Goal: Transaction & Acquisition: Purchase product/service

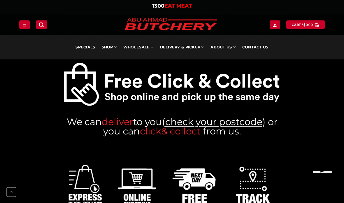
scroll to position [243, 0]
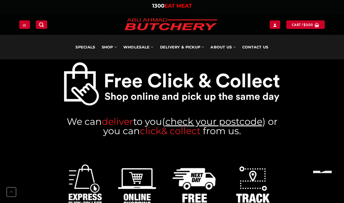
click at [252, 123] on link "check your postcode" at bounding box center [213, 121] width 97 height 11
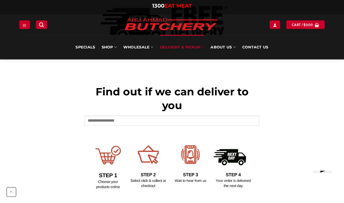
scroll to position [205, 0]
click at [120, 122] on input "text" at bounding box center [171, 120] width 175 height 10
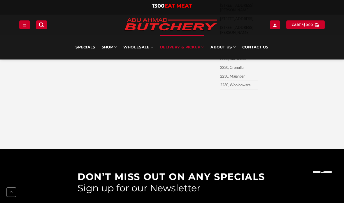
scroll to position [2398, 0]
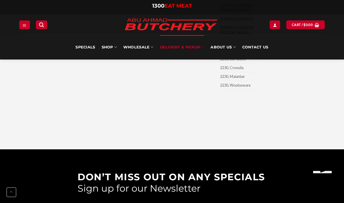
type input "****"
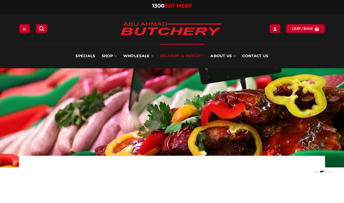
click at [227, 58] on link "About Us" at bounding box center [222, 56] width 25 height 24
click at [292, 52] on div "Specials SHOP Meats All Meat Selection Mince / Kafta Beef Burgers Gourmet Items…" at bounding box center [172, 56] width 315 height 24
click at [144, 57] on link "Wholesale" at bounding box center [138, 56] width 30 height 24
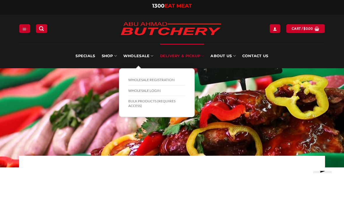
click at [108, 57] on link "SHOP" at bounding box center [109, 56] width 15 height 24
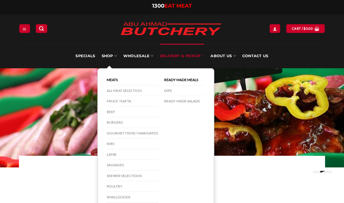
click at [128, 104] on link "Mince / Kafta" at bounding box center [132, 101] width 51 height 11
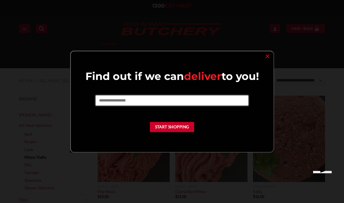
click at [126, 102] on input "text" at bounding box center [172, 100] width 152 height 10
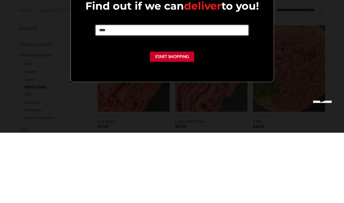
type input "****"
click at [174, 122] on button "Start Shopping" at bounding box center [172, 127] width 44 height 10
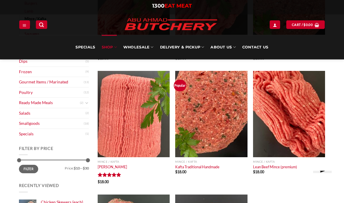
scroll to position [138, 0]
click at [297, 117] on img "Lean Beef Mince (premium)" at bounding box center [289, 114] width 72 height 86
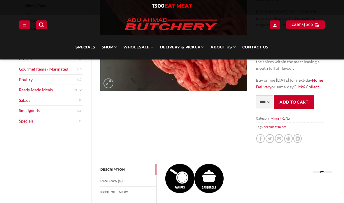
scroll to position [128, 0]
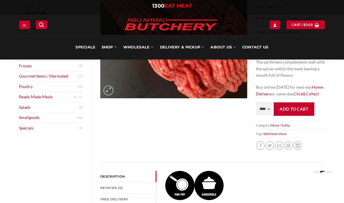
click at [269, 110] on select "**** * *** * *** * *** * *** * *** * *** * *** * *** * *** ** **** ** **** ** *…" at bounding box center [264, 108] width 17 height 13
select select "*"
click at [298, 112] on button "Add to cart" at bounding box center [294, 108] width 40 height 13
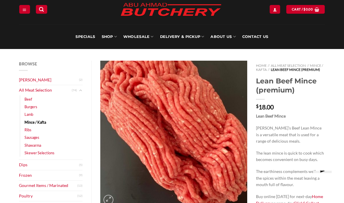
scroll to position [20, 0]
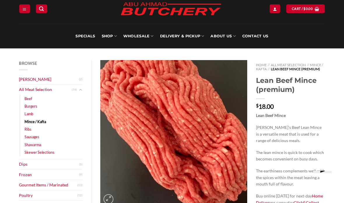
click at [44, 121] on link "Mince / Kafta" at bounding box center [35, 122] width 22 height 8
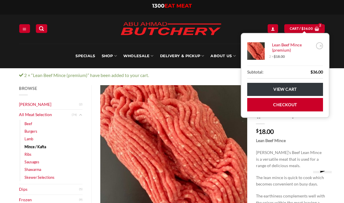
click at [321, 47] on link "×" at bounding box center [319, 45] width 7 height 7
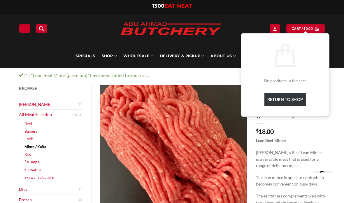
click at [193, 141] on img at bounding box center [173, 158] width 147 height 147
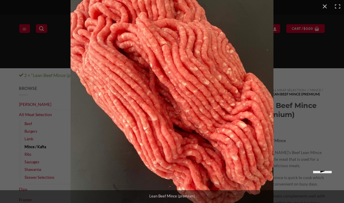
click at [322, 9] on button "Close (Esc)" at bounding box center [324, 6] width 13 height 13
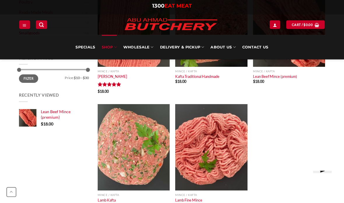
scroll to position [230, 0]
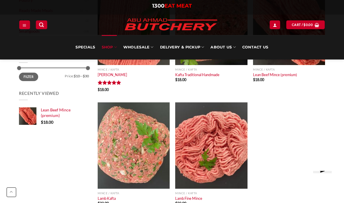
click at [134, 153] on img "Lamb Kafta" at bounding box center [134, 145] width 72 height 86
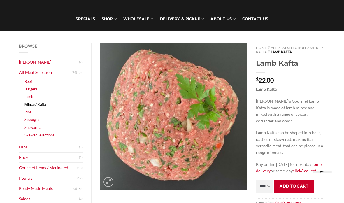
scroll to position [37, 0]
click at [268, 184] on select "**** * *** * *** * *** * *** * *** * *** * *** * *** * *** ** **** ** **** ** *…" at bounding box center [264, 185] width 17 height 13
select select "*"
click at [290, 186] on button "Add to cart" at bounding box center [294, 185] width 40 height 13
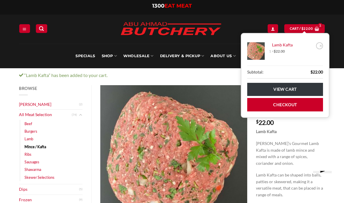
click at [318, 45] on link "×" at bounding box center [319, 45] width 7 height 7
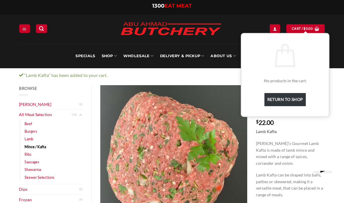
click at [298, 99] on link "Return to shop" at bounding box center [285, 99] width 42 height 13
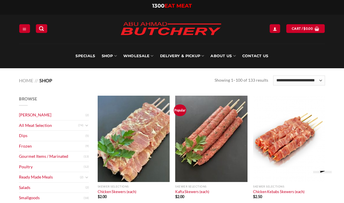
click at [67, 126] on link "All Meat Selection" at bounding box center [48, 125] width 59 height 10
click at [44, 126] on link "All Meat Selection" at bounding box center [48, 125] width 59 height 10
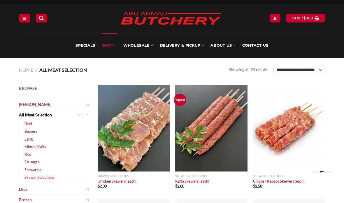
scroll to position [10, 0]
click at [46, 145] on link "Mince / Kafta" at bounding box center [35, 147] width 22 height 8
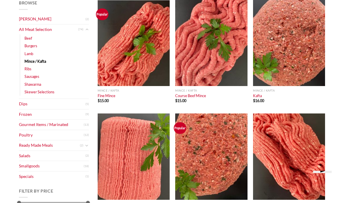
scroll to position [96, 0]
click at [219, 165] on img "Kafta Traditional Handmade" at bounding box center [211, 156] width 72 height 86
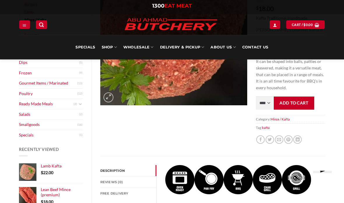
scroll to position [122, 0]
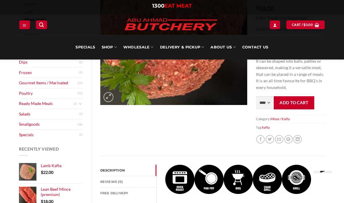
click at [267, 100] on select "**** * *** * *** * *** * *** * *** * *** * *** * *** * *** ** **** ** **** ** *…" at bounding box center [264, 102] width 17 height 13
select select "*"
click at [266, 102] on select "**** * *** * *** * *** * *** * *** * *** * *** * *** * *** ** **** ** **** ** *…" at bounding box center [264, 102] width 17 height 13
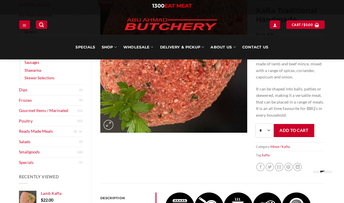
scroll to position [94, 0]
click at [302, 128] on button "Add to cart" at bounding box center [294, 130] width 40 height 13
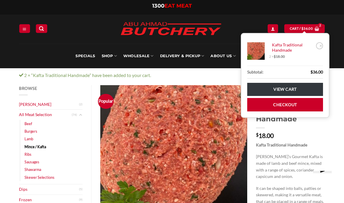
click at [303, 28] on bdi "$ 36.00" at bounding box center [306, 29] width 11 height 4
click at [320, 47] on link "×" at bounding box center [319, 45] width 7 height 7
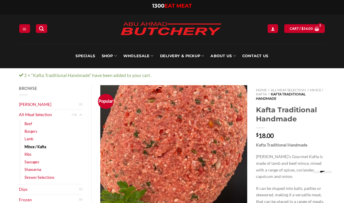
click at [341, 46] on div "Specials SHOP Meats All Meat Selection Mince / Kafta Beef Burgers Gourmet Items…" at bounding box center [172, 56] width 344 height 24
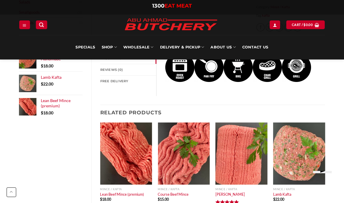
scroll to position [230, 0]
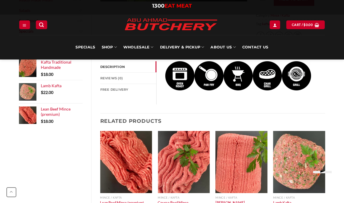
click at [133, 170] on img "Lean Beef Mince (premium)" at bounding box center [126, 162] width 52 height 62
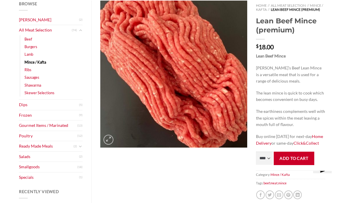
scroll to position [79, 0]
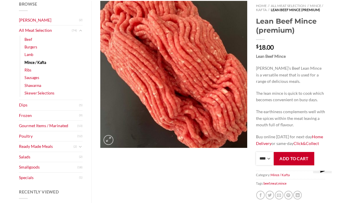
click at [265, 162] on select "**** * *** * *** * *** * *** * *** * *** * *** * *** * *** ** **** ** **** ** *…" at bounding box center [264, 158] width 17 height 13
select select "*"
click at [295, 162] on button "Add to cart" at bounding box center [294, 158] width 40 height 13
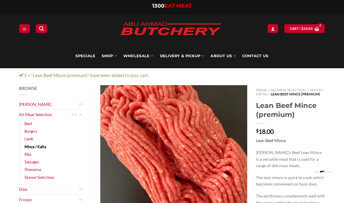
click at [44, 146] on link "Mince / Kafta" at bounding box center [35, 147] width 22 height 8
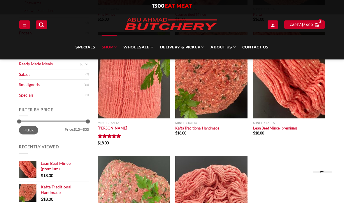
scroll to position [177, 0]
click at [220, 95] on img "Kafta Traditional Handmade" at bounding box center [211, 75] width 72 height 86
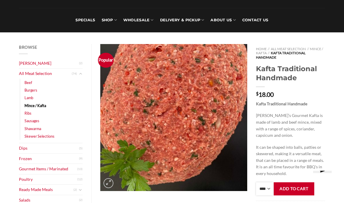
click at [265, 187] on select "**** * *** * *** * *** * *** * *** * *** * *** * *** * *** ** **** ** **** ** *…" at bounding box center [264, 188] width 17 height 13
select select "*"
click at [292, 187] on button "Add to cart" at bounding box center [294, 188] width 40 height 13
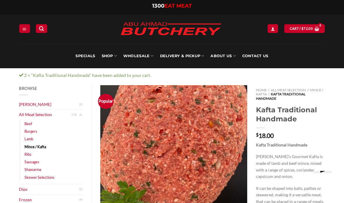
click at [37, 128] on link "Burgers" at bounding box center [30, 131] width 13 height 8
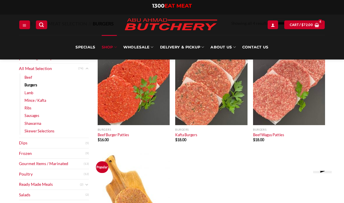
scroll to position [57, 0]
click at [271, 136] on link "Beef Wagyu Patties" at bounding box center [268, 135] width 31 height 5
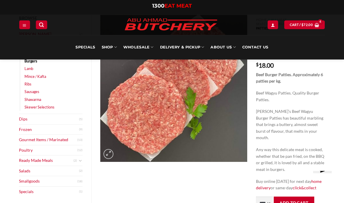
scroll to position [66, 0]
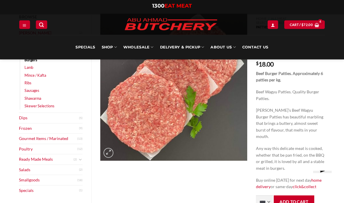
click at [269, 196] on select "**** * *** * *** * *** * *** * *** * *** * *** * *** * *** ** **** ** **** ** *…" at bounding box center [264, 202] width 17 height 13
select select "***"
click at [288, 196] on button "Add to cart" at bounding box center [294, 201] width 40 height 13
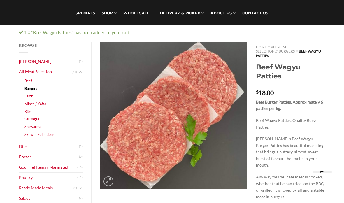
scroll to position [46, 0]
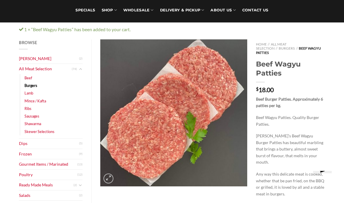
click at [27, 172] on link "Poultry" at bounding box center [48, 175] width 58 height 10
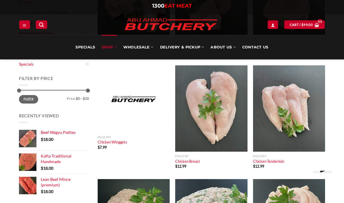
scroll to position [137, 0]
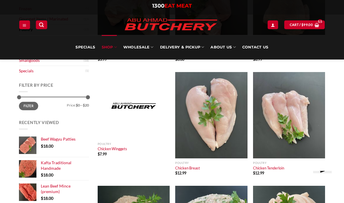
click at [223, 124] on img "Chicken Breast" at bounding box center [211, 115] width 72 height 86
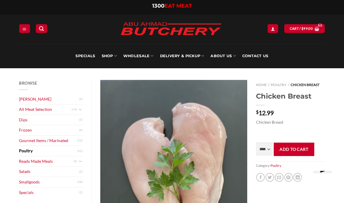
click at [266, 150] on select "**** * *** * *** * *** * *** * *** * *** * *** * *** * *** ** **** ** **** ** *…" at bounding box center [264, 148] width 17 height 13
select select "*"
click at [294, 148] on button "Add to cart" at bounding box center [294, 148] width 40 height 13
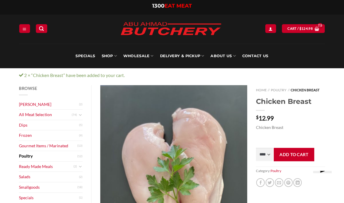
click at [80, 165] on icon "Toggle" at bounding box center [80, 167] width 3 height 6
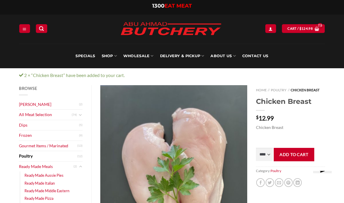
click at [34, 136] on link "Frozen" at bounding box center [49, 135] width 60 height 10
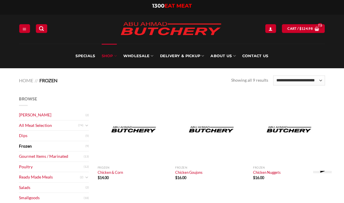
click at [24, 136] on link "Dips" at bounding box center [52, 136] width 66 height 10
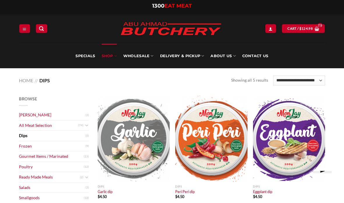
click at [35, 200] on link "Smallgoods" at bounding box center [51, 198] width 65 height 10
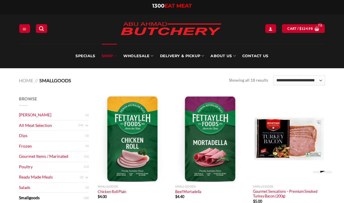
click at [45, 129] on link "All Meat Selection" at bounding box center [48, 125] width 59 height 10
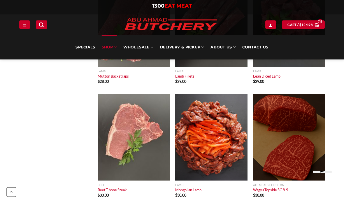
scroll to position [2072, 0]
click at [307, 27] on span "$ 124.98" at bounding box center [305, 24] width 13 height 5
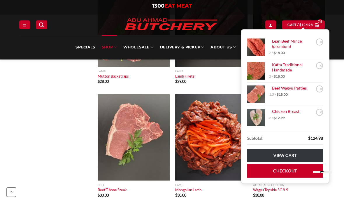
click at [275, 153] on link "View cart" at bounding box center [285, 155] width 76 height 13
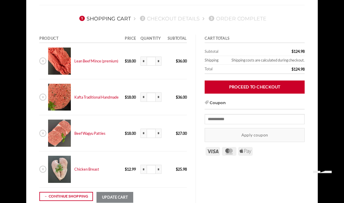
scroll to position [57, 0]
click at [265, 85] on link "Proceed to checkout" at bounding box center [255, 86] width 100 height 13
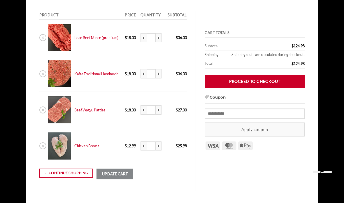
click at [45, 36] on link "×" at bounding box center [42, 37] width 7 height 7
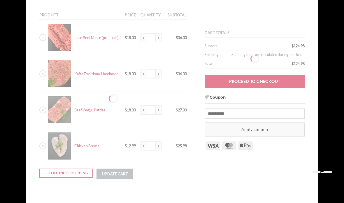
click at [44, 73] on div at bounding box center [112, 98] width 147 height 175
click at [45, 112] on div at bounding box center [112, 98] width 147 height 175
click at [43, 148] on div at bounding box center [112, 98] width 147 height 175
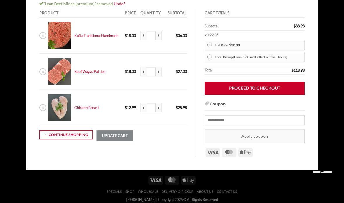
scroll to position [91, 0]
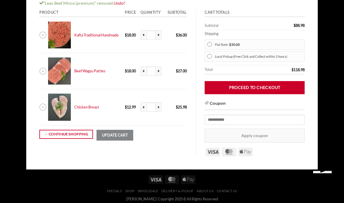
click at [49, 107] on img at bounding box center [59, 107] width 22 height 27
click at [46, 108] on link "×" at bounding box center [42, 106] width 7 height 7
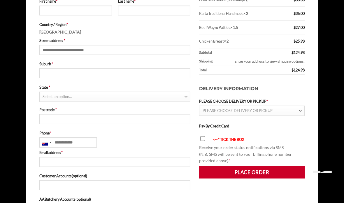
scroll to position [174, 0]
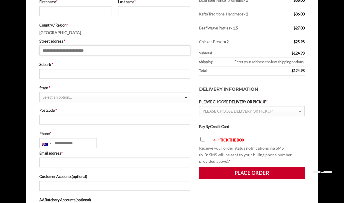
click at [72, 51] on input "Street address *" at bounding box center [114, 50] width 151 height 10
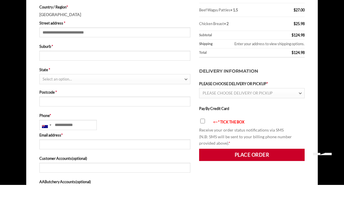
type input "****"
type input "*********"
type input "**********"
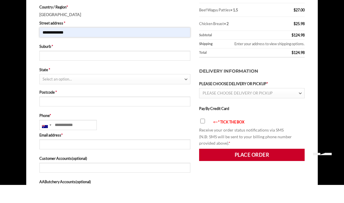
scroll to position [192, 0]
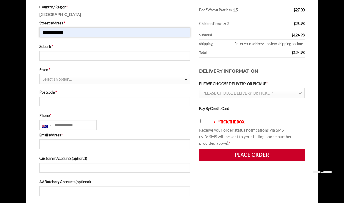
type input "*********"
select select "***"
type input "****"
type input "**********"
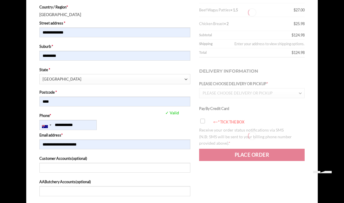
type input "**********"
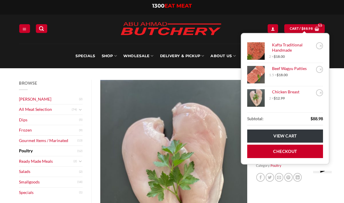
click at [308, 30] on bdi "$ 88.98" at bounding box center [306, 29] width 11 height 4
click at [323, 47] on link "×" at bounding box center [319, 45] width 7 height 7
click at [319, 70] on link "×" at bounding box center [319, 69] width 7 height 7
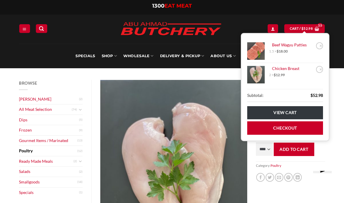
click at [321, 92] on span "$ 52.98" at bounding box center [316, 95] width 13 height 7
click at [319, 68] on link "×" at bounding box center [319, 69] width 7 height 7
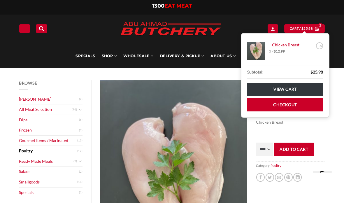
click at [319, 44] on link "×" at bounding box center [319, 45] width 7 height 7
